Goal: Understand process/instructions: Learn how to perform a task or action

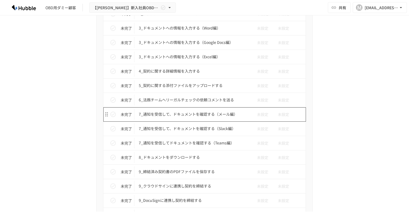
scroll to position [1000, 0]
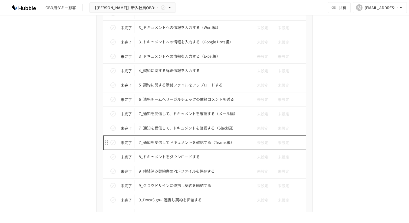
click at [168, 143] on p "7_通知を受信してドキュメントを確認する（Teams編）" at bounding box center [193, 142] width 109 height 7
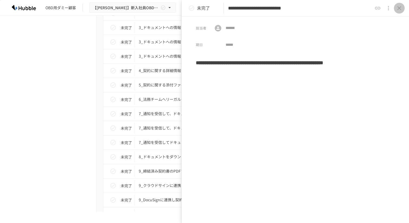
click at [400, 8] on icon "close drawer" at bounding box center [399, 8] width 6 height 6
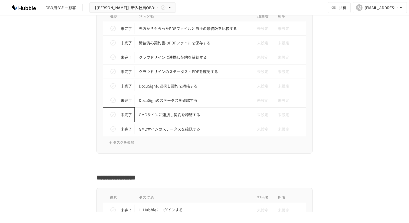
scroll to position [1885, 0]
